Goal: Find specific page/section: Find specific page/section

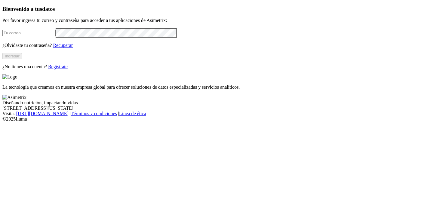
type input "[PERSON_NAME][EMAIL_ADDRESS][DOMAIN_NAME]"
click at [22, 59] on button "Ingresar" at bounding box center [12, 56] width 20 height 6
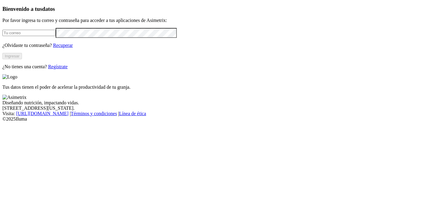
type input "[PERSON_NAME][EMAIL_ADDRESS][DOMAIN_NAME]"
click at [22, 59] on button "Ingresar" at bounding box center [12, 56] width 20 height 6
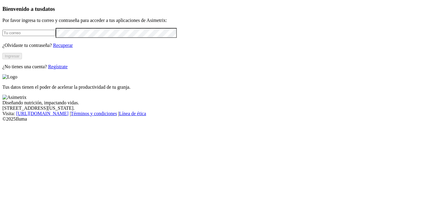
type input "[PERSON_NAME][EMAIL_ADDRESS][DOMAIN_NAME]"
click at [22, 59] on button "Ingresar" at bounding box center [12, 56] width 20 height 6
